Goal: Task Accomplishment & Management: Manage account settings

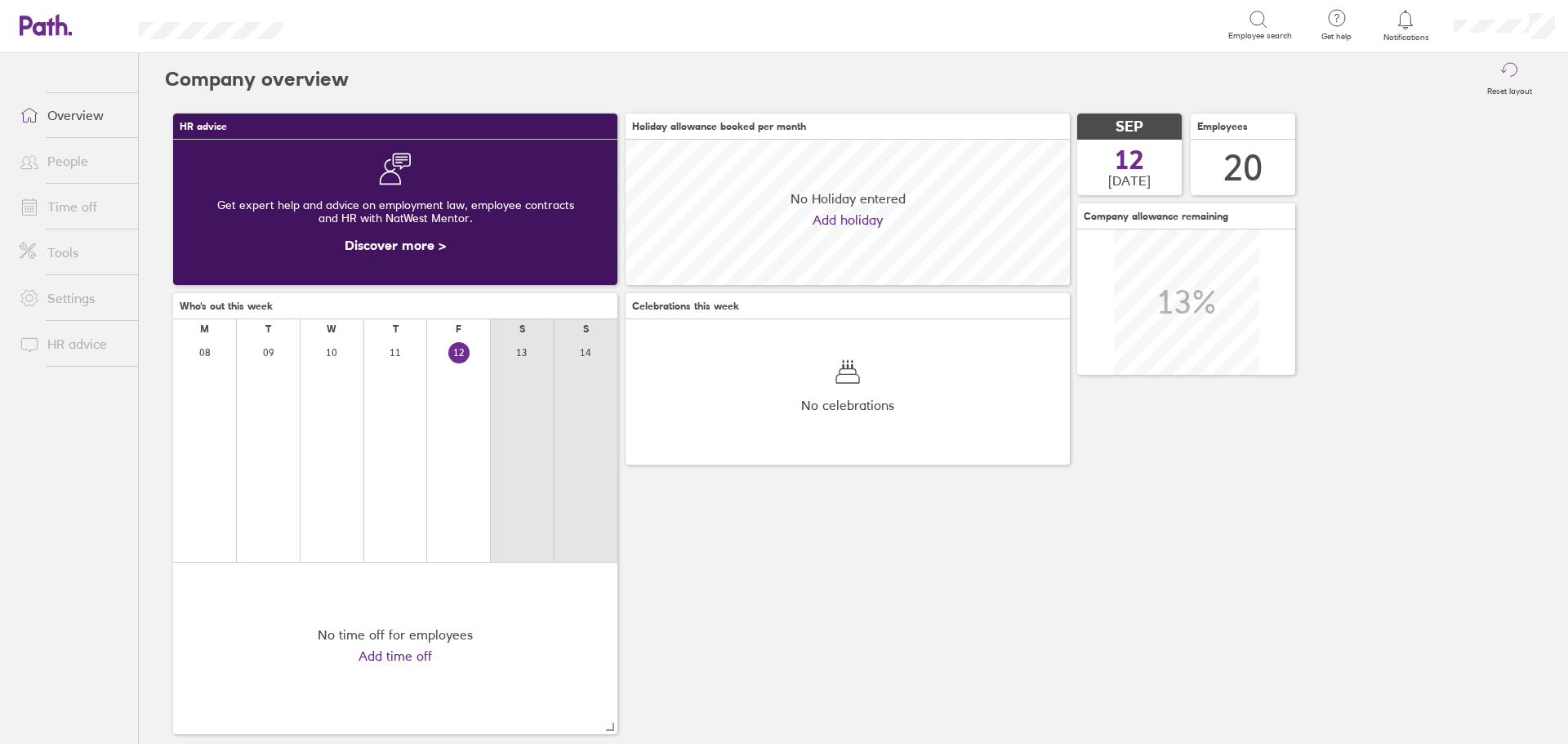
scroll to position [145, 444]
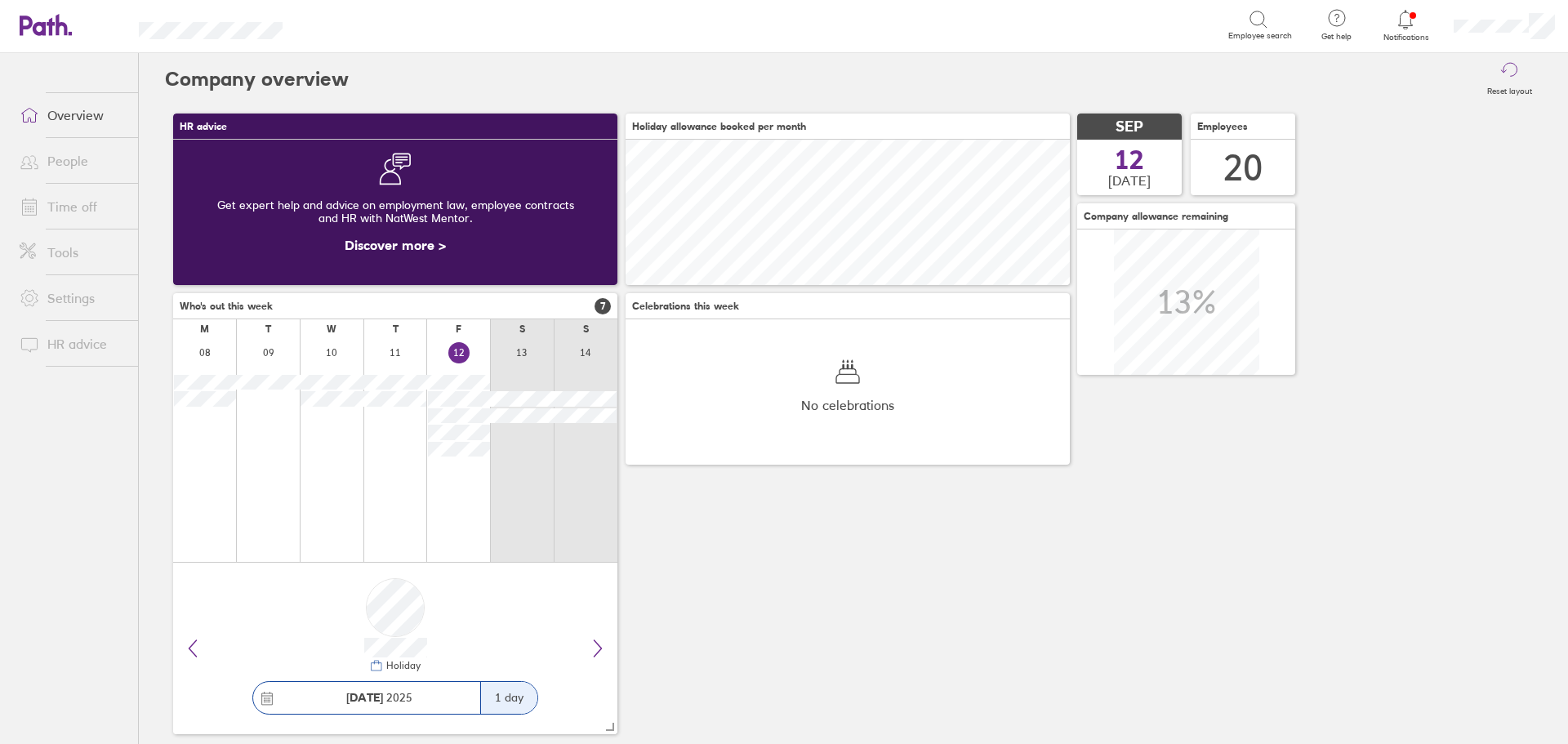
click at [1406, 18] on icon at bounding box center [1405, 19] width 19 height 19
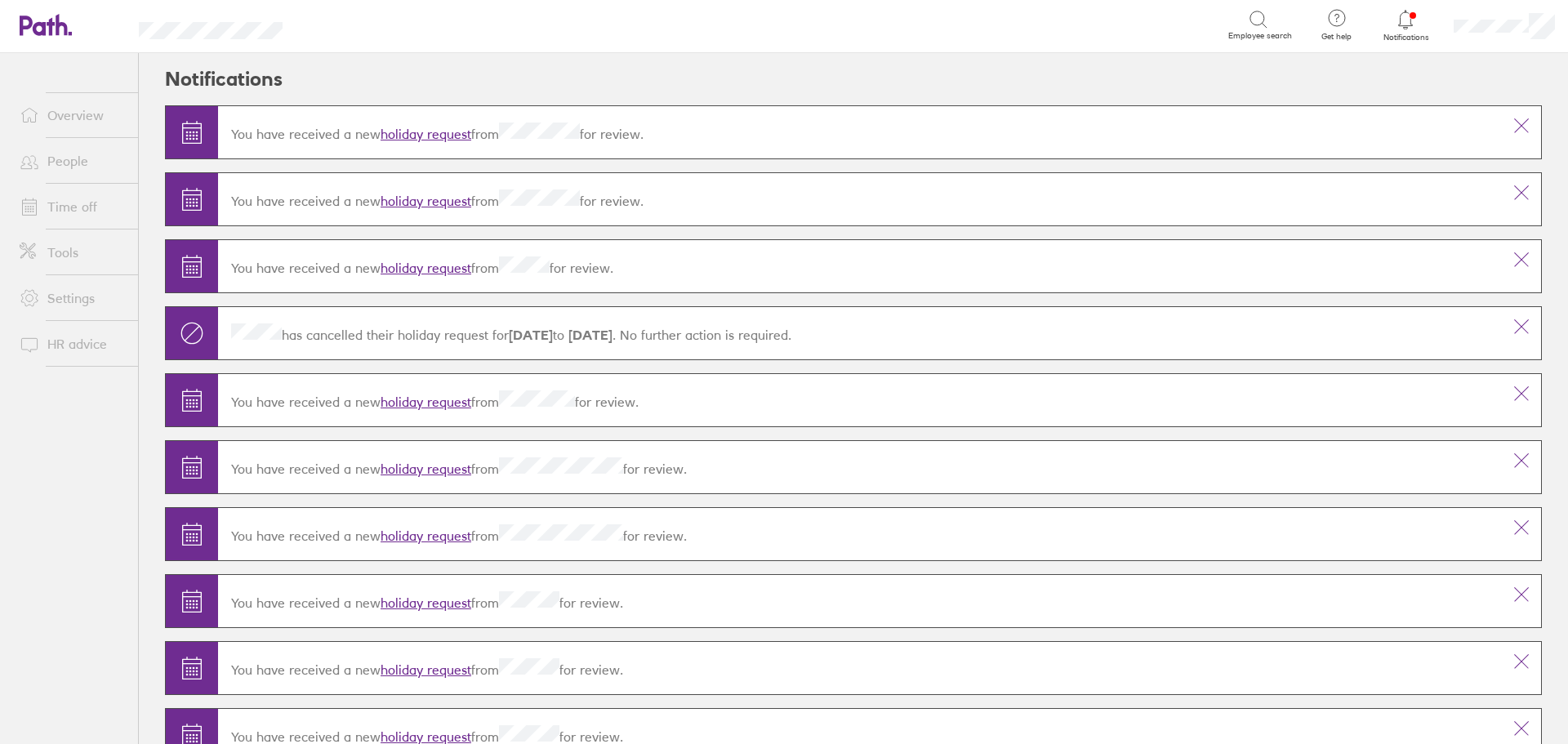
click at [410, 263] on link "holiday request" at bounding box center [426, 268] width 91 height 17
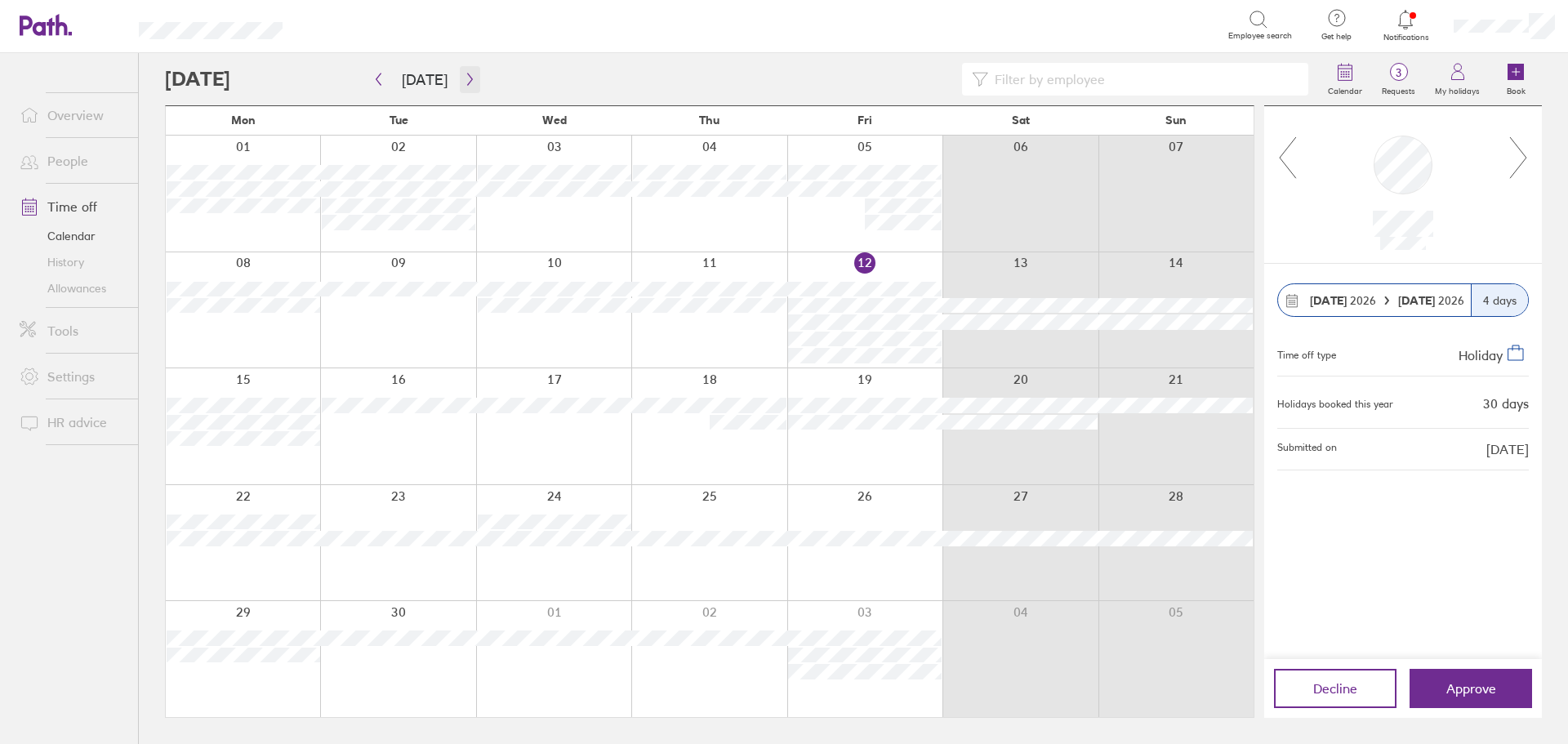
click at [462, 71] on button "button" at bounding box center [470, 79] width 20 height 27
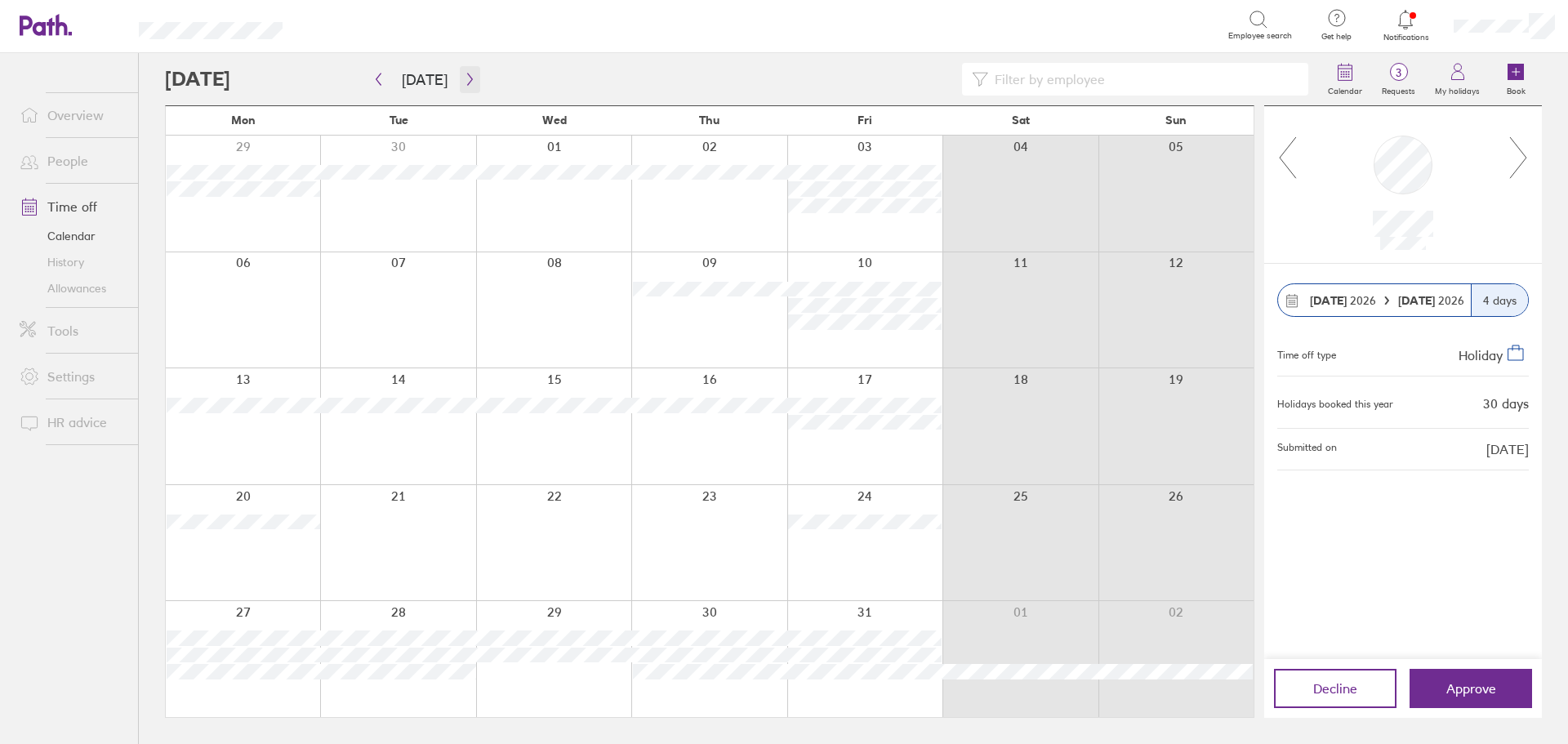
click at [461, 72] on button "button" at bounding box center [470, 79] width 20 height 27
click at [468, 80] on icon "button" at bounding box center [469, 80] width 12 height 13
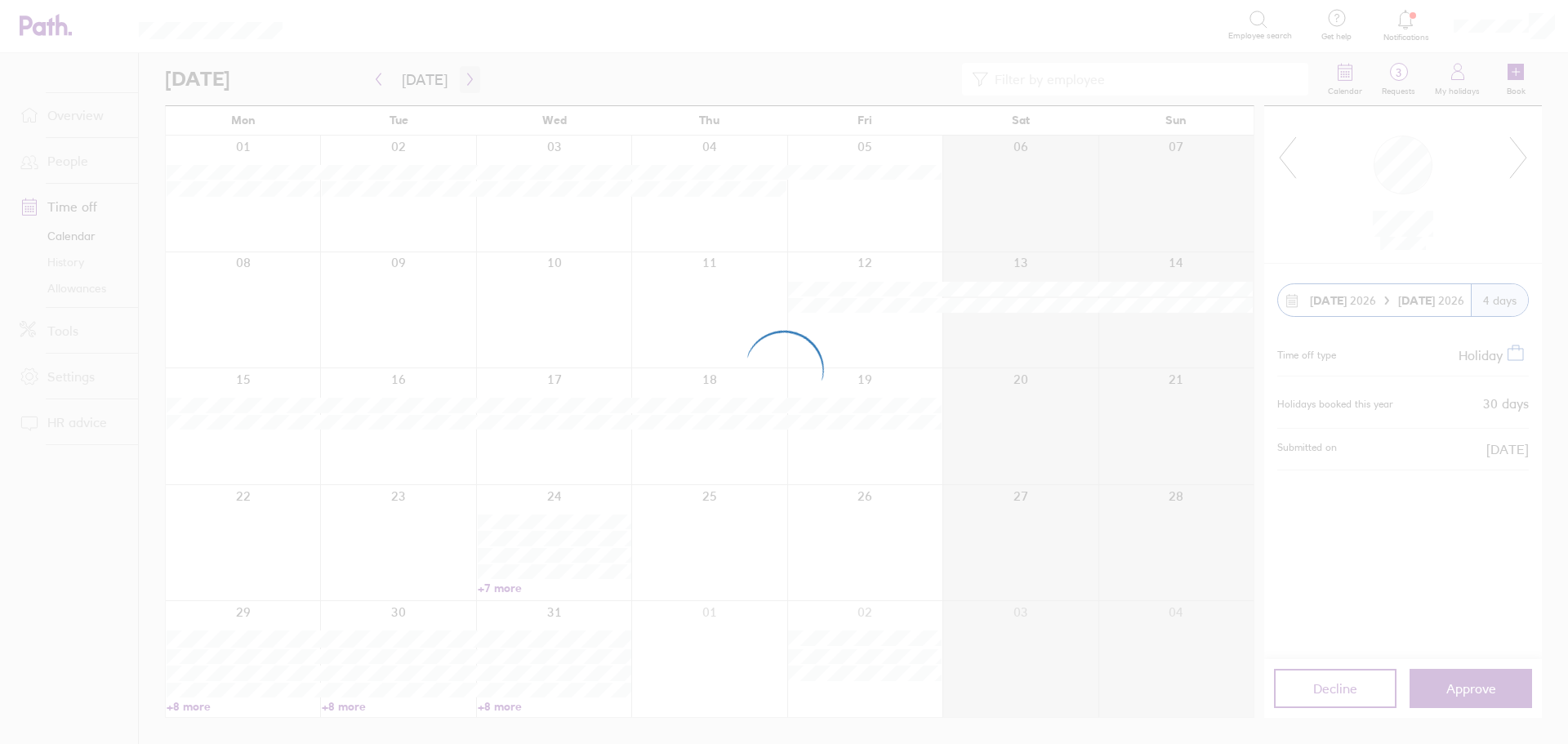
click at [468, 80] on div at bounding box center [784, 372] width 1568 height 744
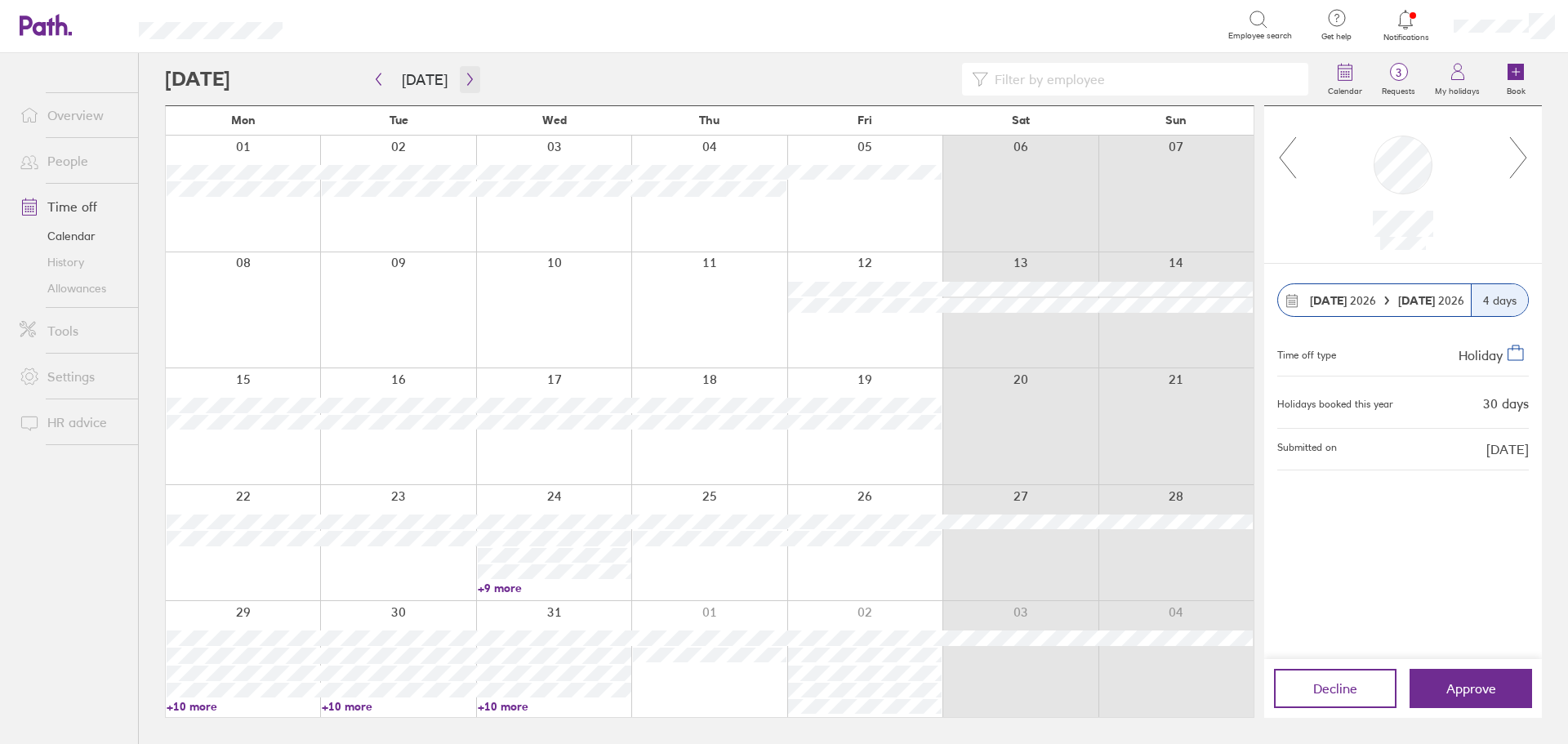
click at [468, 80] on icon "button" at bounding box center [469, 80] width 12 height 13
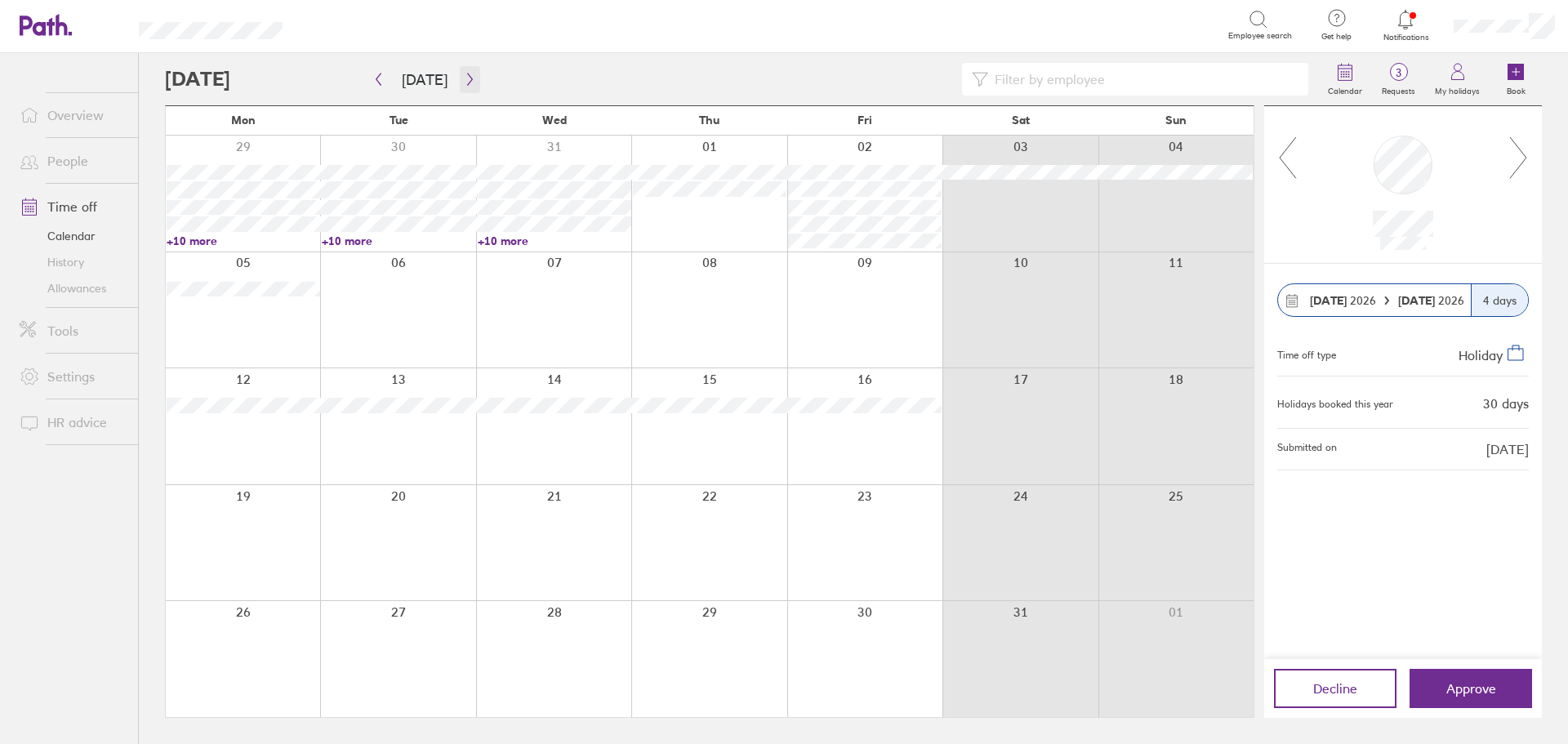
click at [468, 80] on icon "button" at bounding box center [469, 80] width 12 height 13
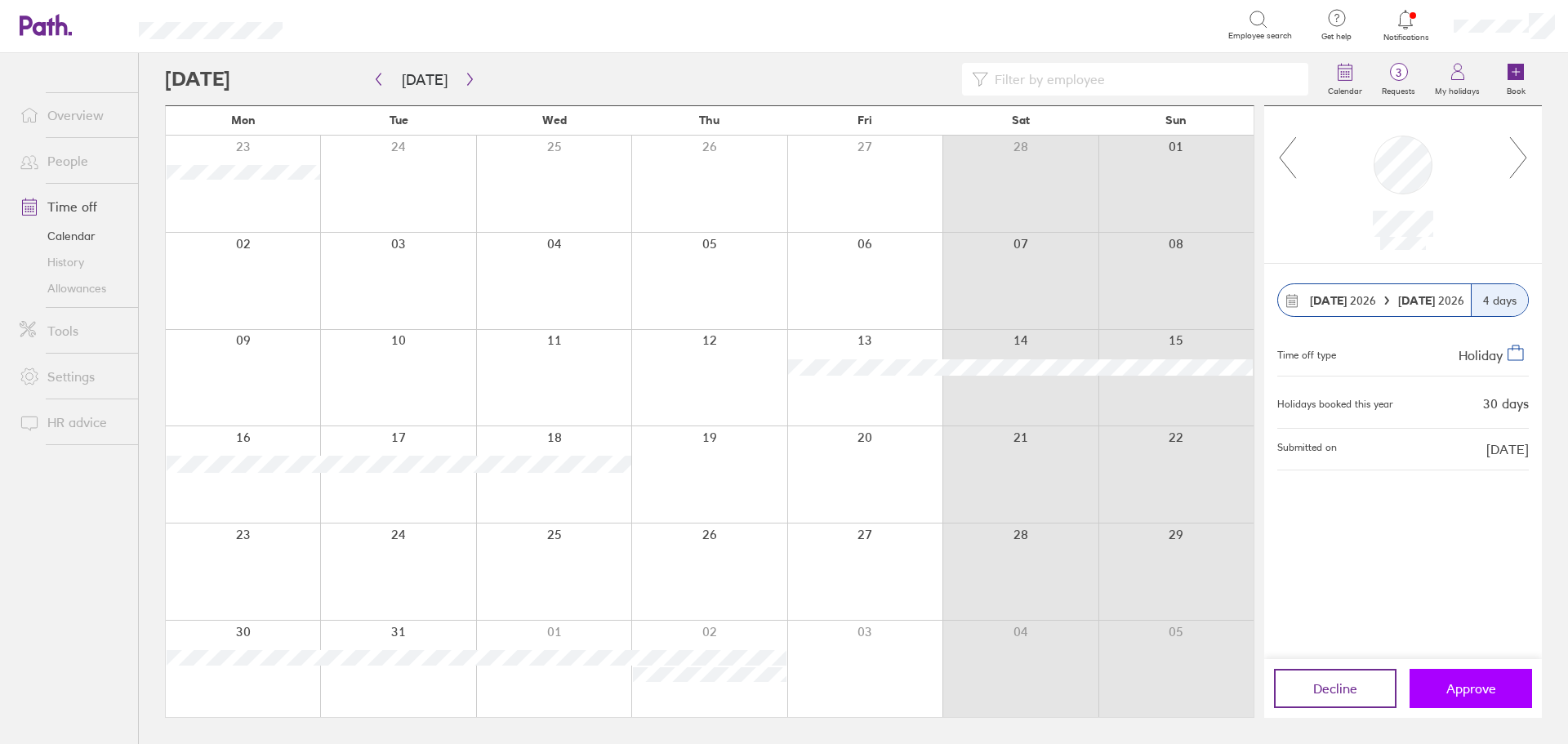
click at [1473, 684] on span "Approve" at bounding box center [1472, 688] width 50 height 15
click at [1477, 682] on span "Approve" at bounding box center [1472, 688] width 50 height 15
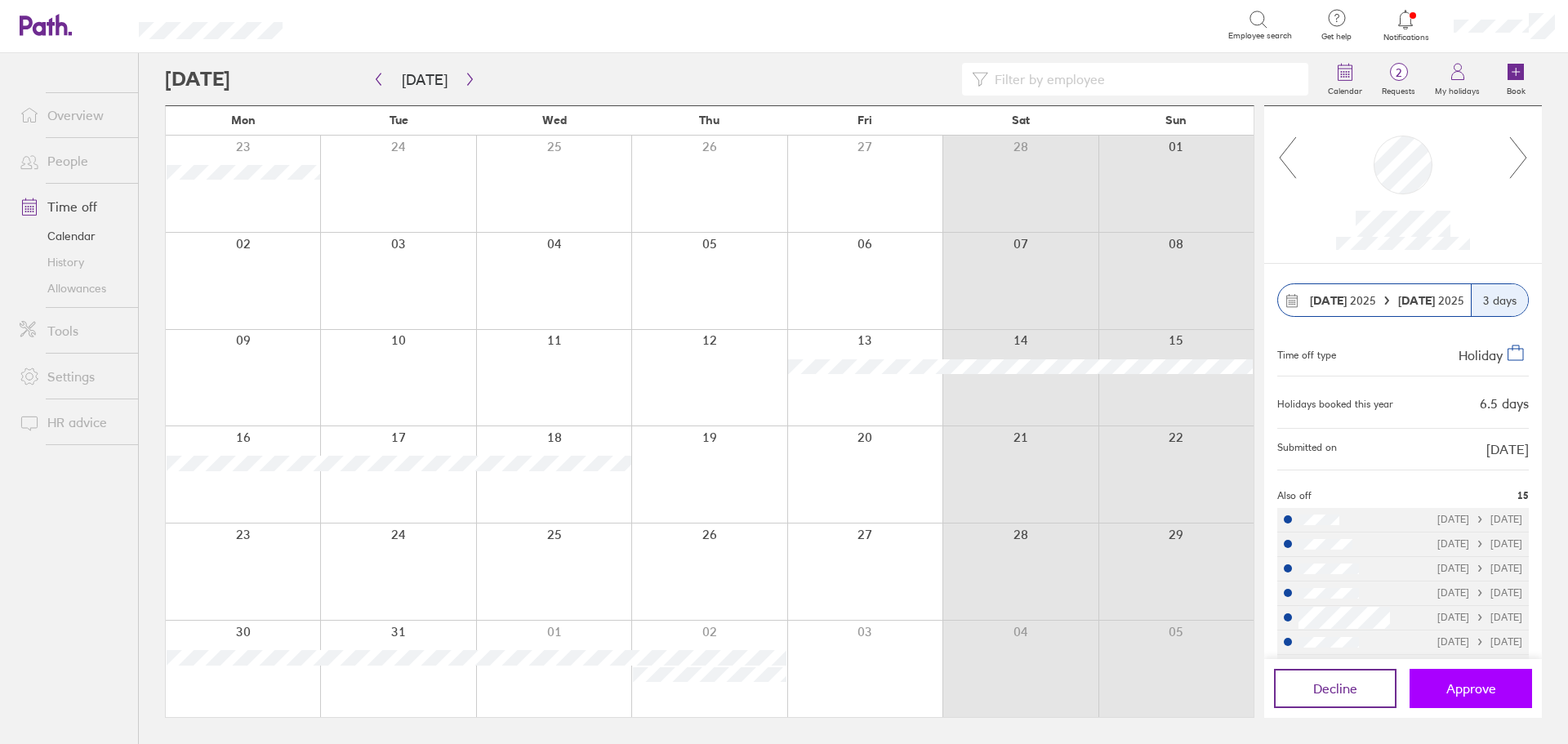
click at [1469, 691] on span "Approve" at bounding box center [1472, 688] width 50 height 15
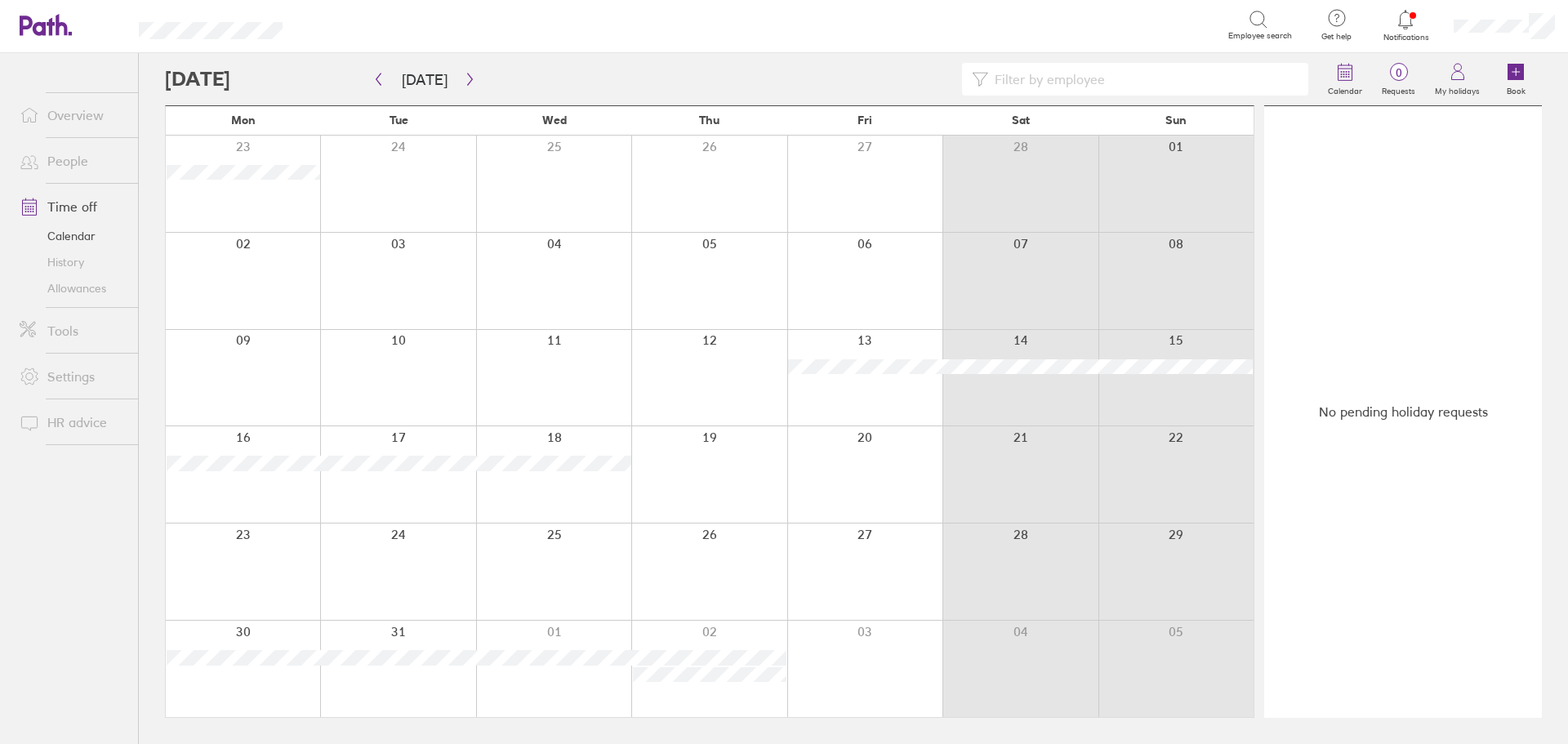
click at [81, 163] on link "People" at bounding box center [72, 160] width 131 height 32
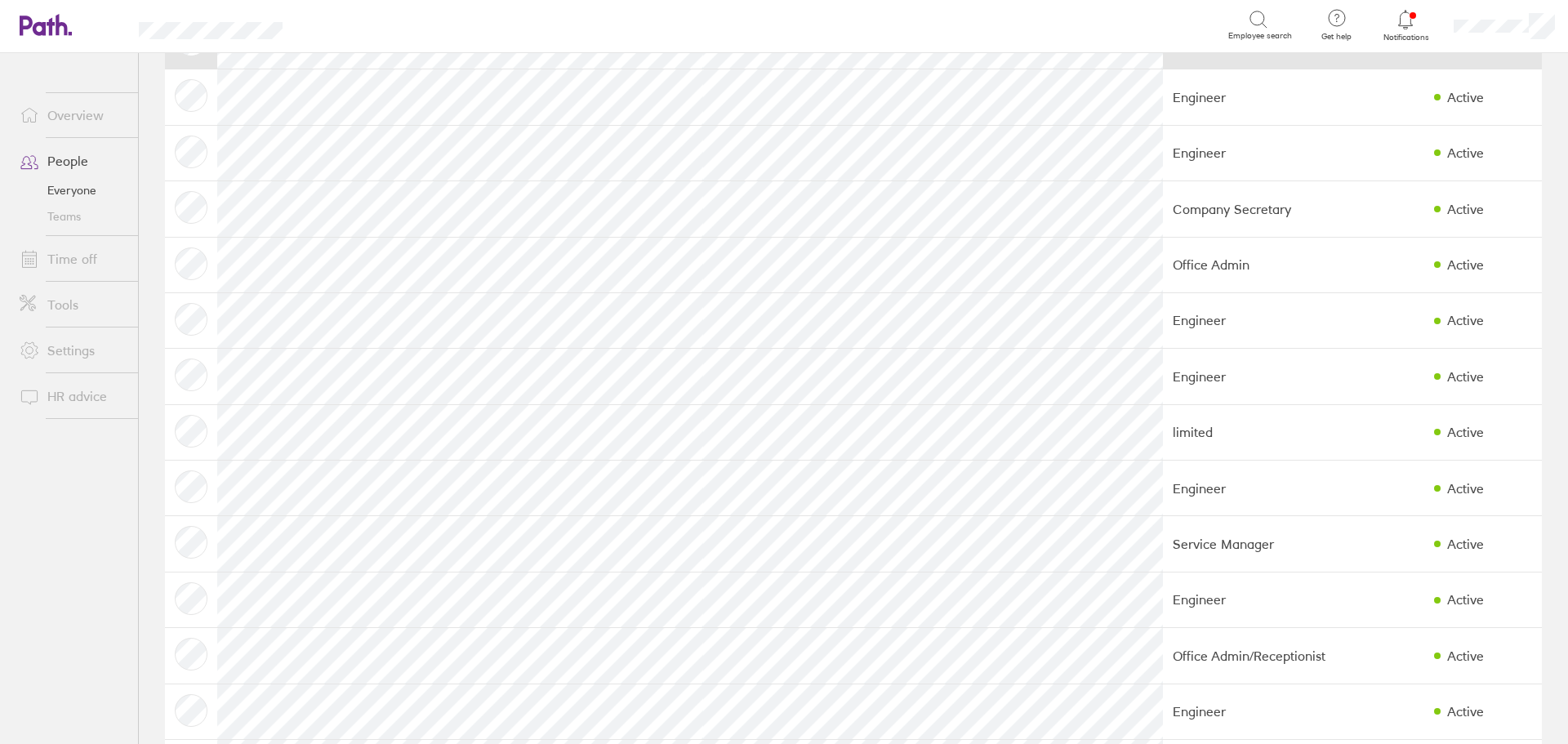
scroll to position [327, 0]
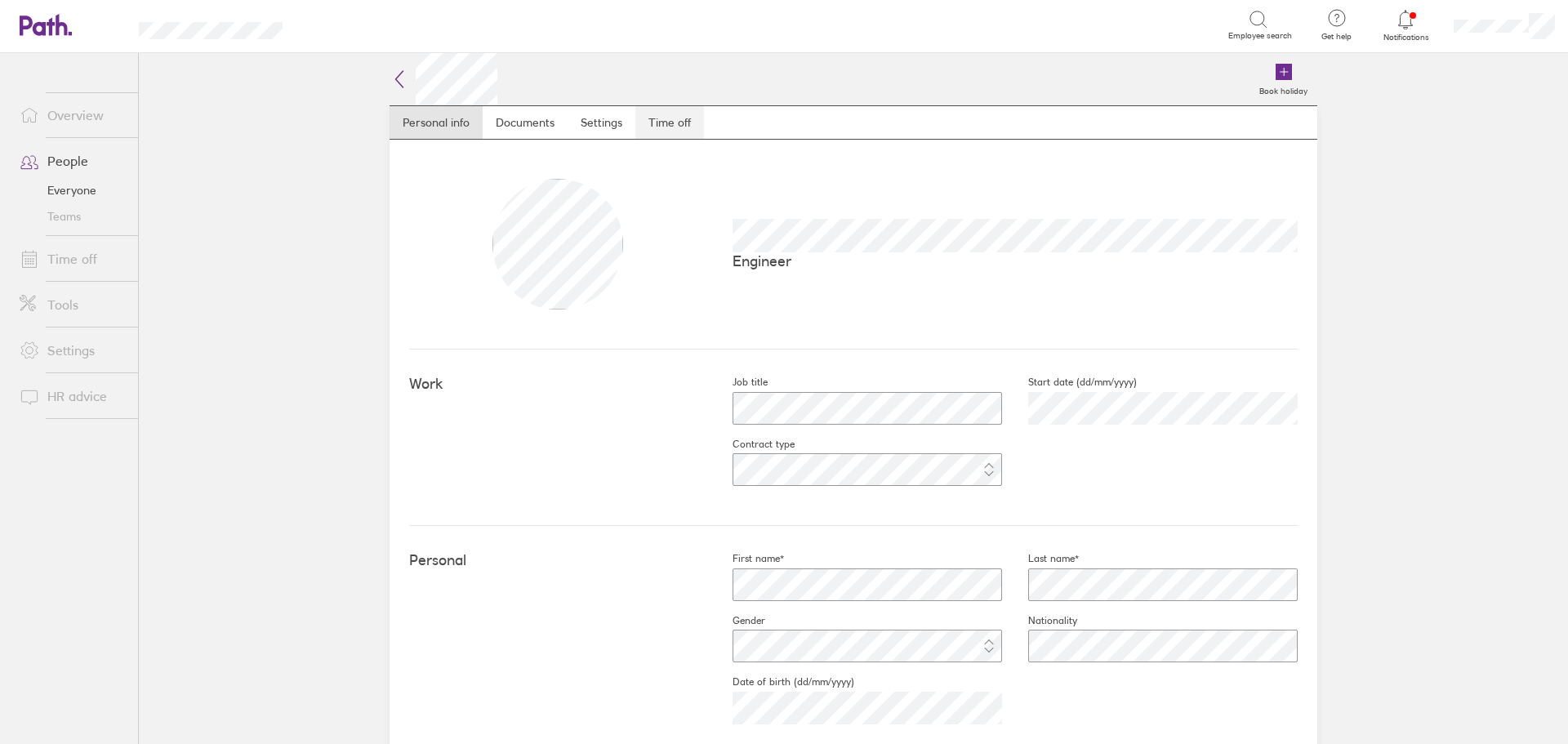
click at [669, 118] on link "Time off" at bounding box center [670, 122] width 68 height 32
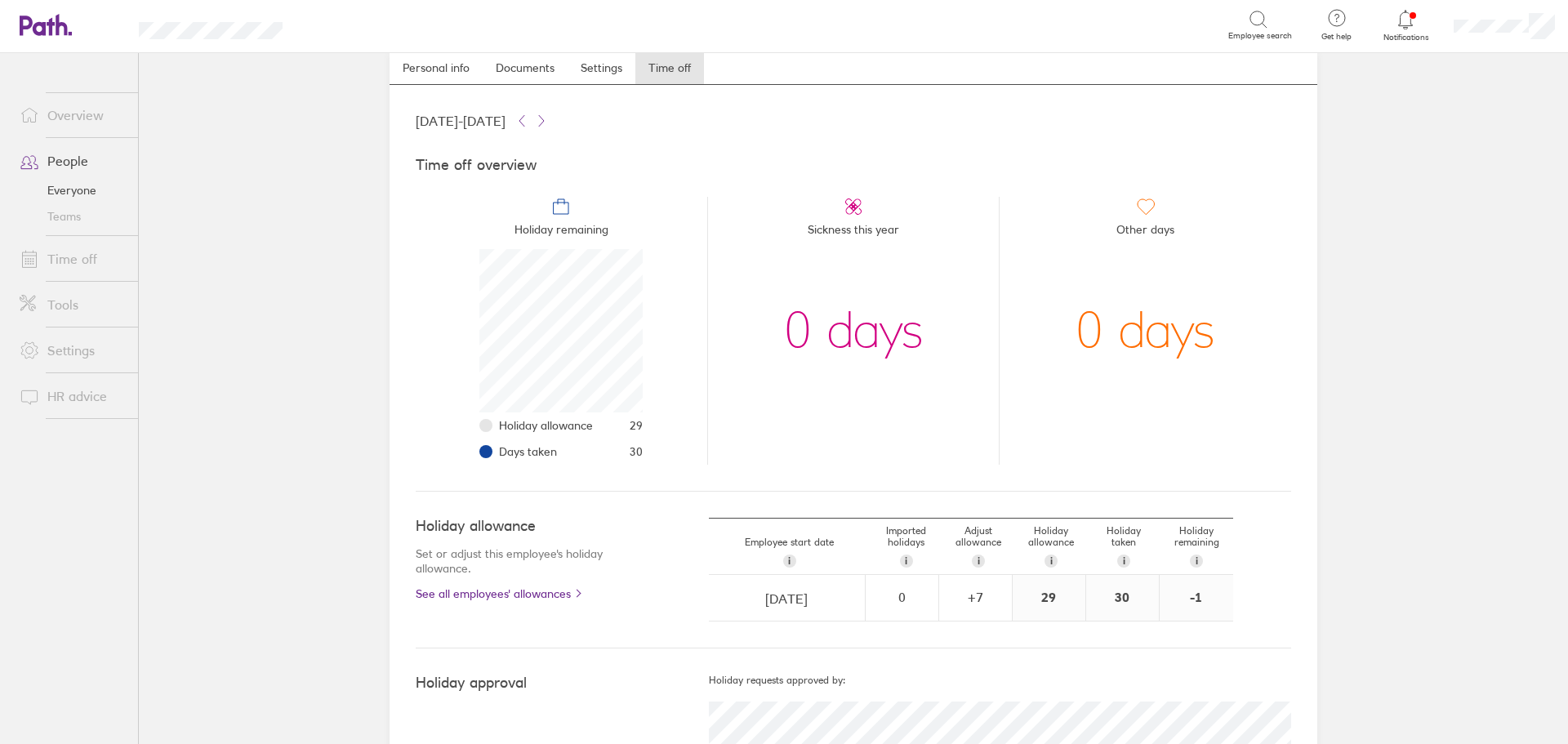
scroll to position [81, 0]
